Goal: Transaction & Acquisition: Purchase product/service

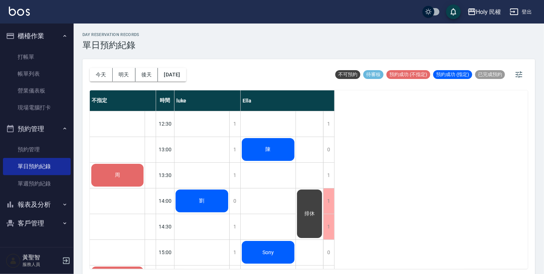
click at [329, 176] on div "1" at bounding box center [328, 175] width 11 height 25
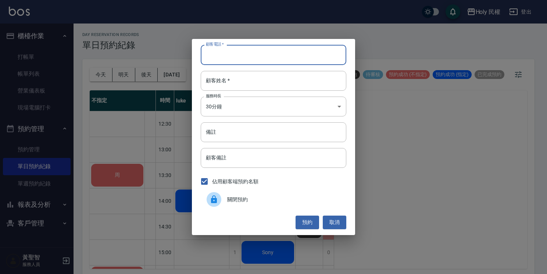
click at [221, 60] on input "顧客電話   *" at bounding box center [274, 55] width 146 height 20
type input "0935261236"
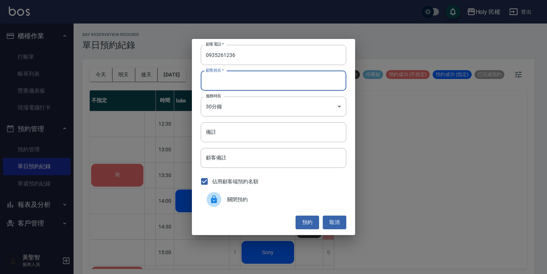
click at [248, 81] on input "顧客姓名   *" at bounding box center [274, 81] width 146 height 20
type input "吳"
click at [312, 221] on button "預約" at bounding box center [308, 223] width 24 height 14
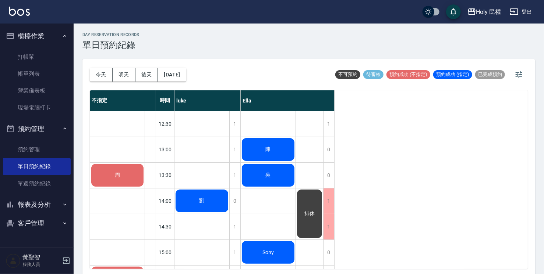
click at [123, 179] on div "周" at bounding box center [117, 175] width 54 height 25
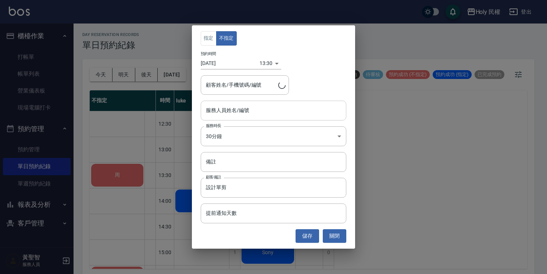
type input "周/0911292246/"
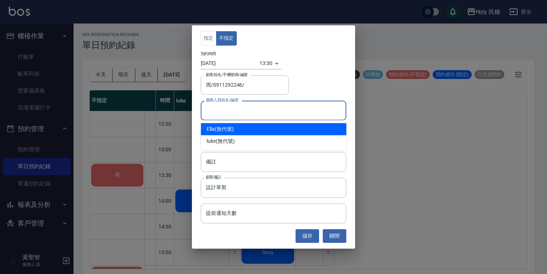
click at [261, 111] on input "服務人員姓名/編號" at bounding box center [273, 110] width 139 height 13
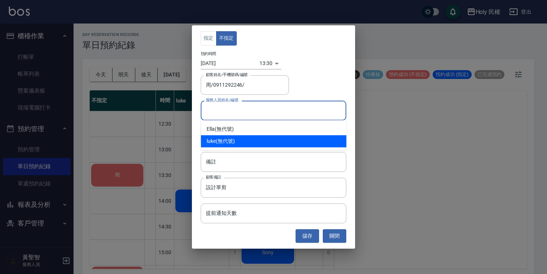
click at [235, 139] on div "luke (無代號)" at bounding box center [274, 141] width 146 height 12
type input "luke(無代號)"
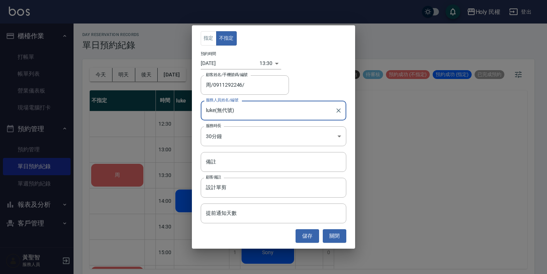
click at [311, 228] on div "指定 不指定 預約時間 2025/08/17 13:30 1755408600000 顧客姓名/手機號碼/編號 周/0911292246/ 顧客姓名/手機號碼…" at bounding box center [273, 136] width 163 height 223
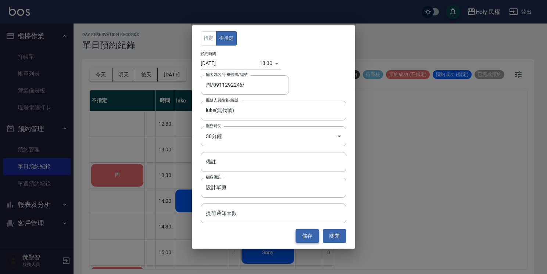
click at [306, 236] on button "儲存" at bounding box center [308, 236] width 24 height 14
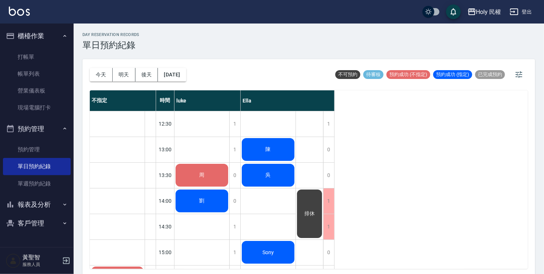
click at [207, 174] on div "周" at bounding box center [201, 175] width 55 height 25
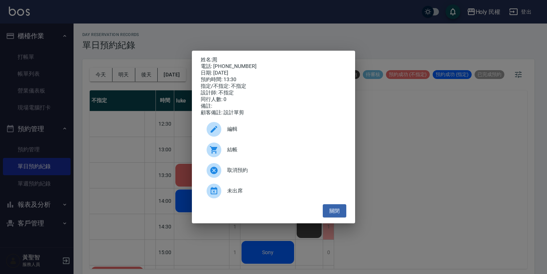
click at [240, 153] on span "結帳" at bounding box center [283, 150] width 113 height 8
click at [329, 215] on button "關閉" at bounding box center [335, 211] width 24 height 14
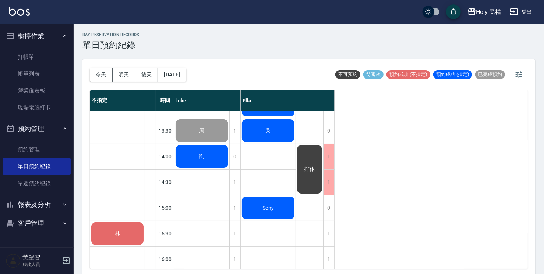
scroll to position [37, 0]
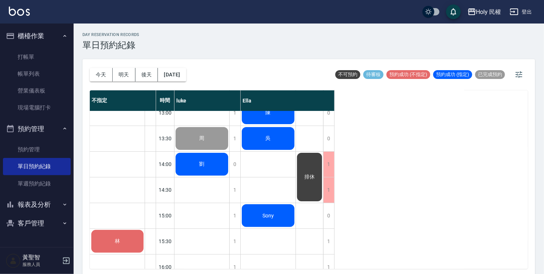
click at [197, 151] on div "劉" at bounding box center [201, 138] width 55 height 25
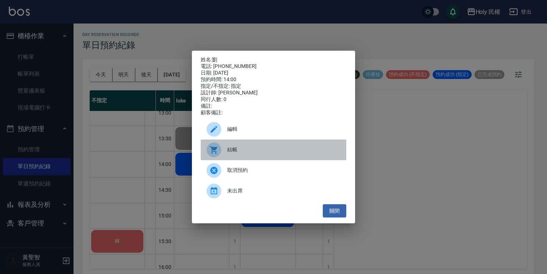
click at [234, 153] on span "結帳" at bounding box center [283, 150] width 113 height 8
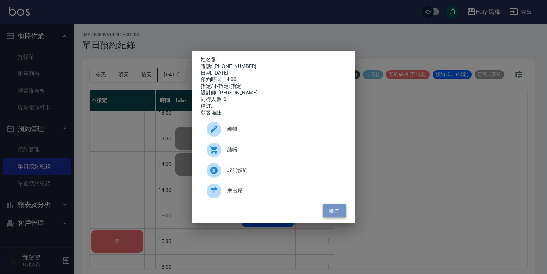
click at [337, 218] on button "關閉" at bounding box center [335, 211] width 24 height 14
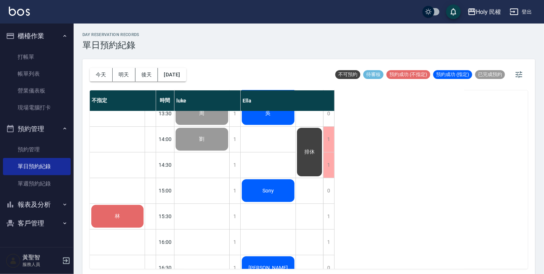
scroll to position [74, 0]
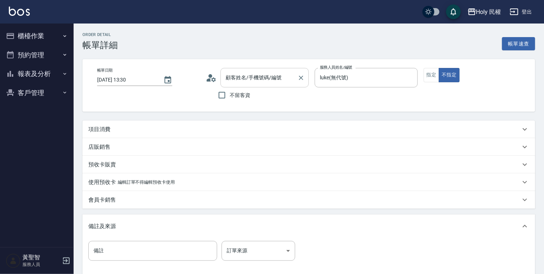
type input "周/0911292246/"
click at [248, 127] on div "項目消費" at bounding box center [308, 130] width 452 height 18
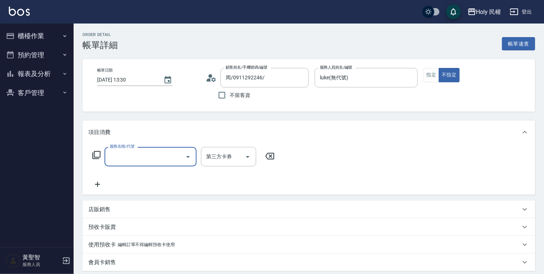
click at [153, 160] on input "服務名稱/代號" at bounding box center [145, 156] width 74 height 13
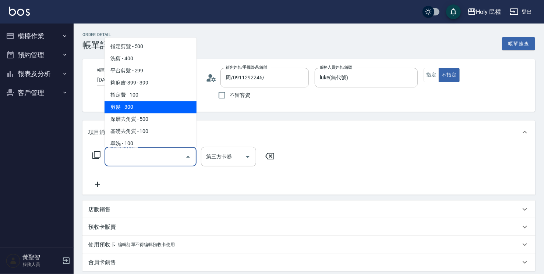
click at [139, 109] on span "剪髮 - 300" at bounding box center [150, 107] width 92 height 12
type input "剪髮(C02)"
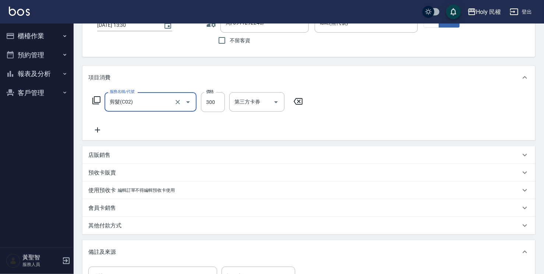
scroll to position [147, 0]
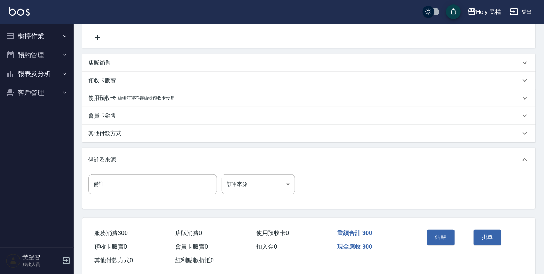
click at [434, 237] on button "結帳" at bounding box center [441, 237] width 28 height 15
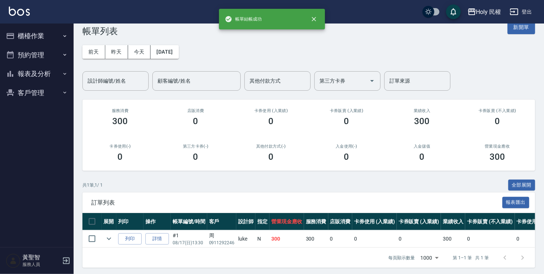
scroll to position [22, 0]
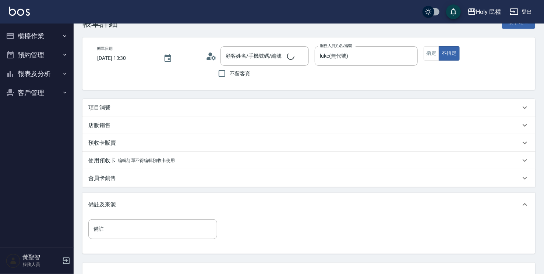
scroll to position [31, 0]
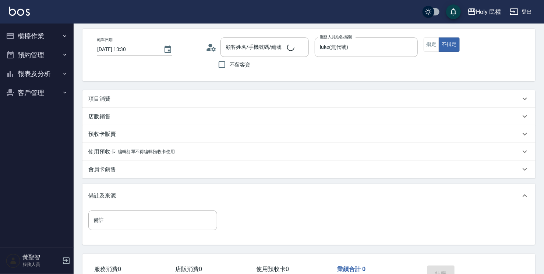
type input "周/0911292246/"
click at [23, 32] on button "櫃檯作業" at bounding box center [37, 35] width 68 height 19
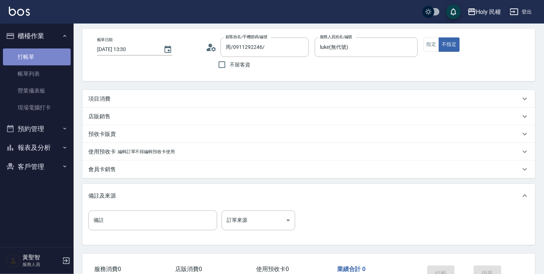
click at [28, 55] on link "打帳單" at bounding box center [37, 57] width 68 height 17
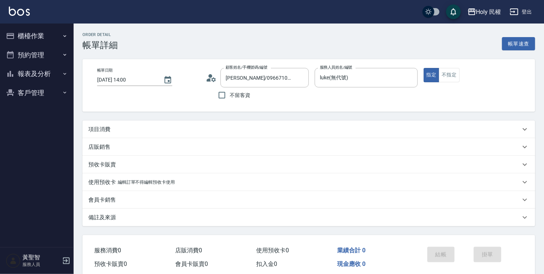
click at [238, 131] on div "項目消費" at bounding box center [304, 130] width 432 height 8
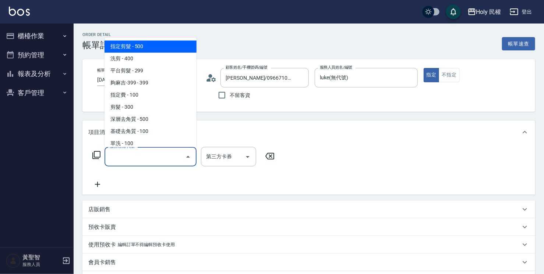
click at [174, 156] on input "服務名稱/代號" at bounding box center [145, 156] width 74 height 13
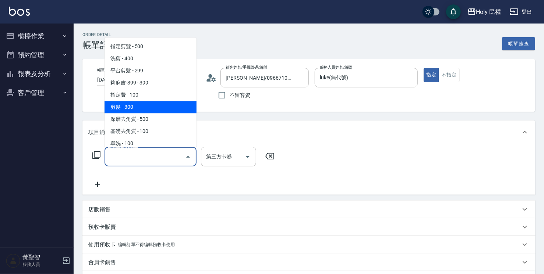
click at [134, 108] on span "剪髮 - 300" at bounding box center [150, 107] width 92 height 12
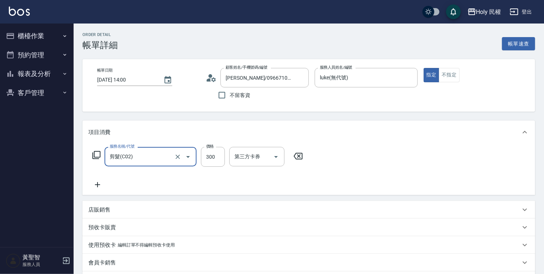
type input "剪髮(C02)"
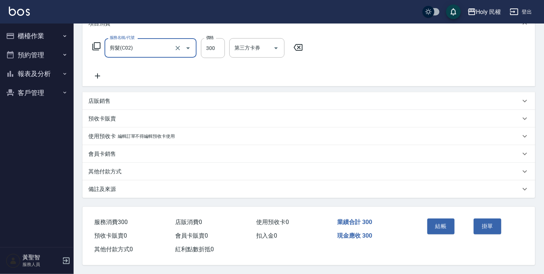
scroll to position [111, 0]
click at [442, 228] on button "結帳" at bounding box center [441, 226] width 28 height 15
